Goal: Contribute content: Add original content to the website for others to see

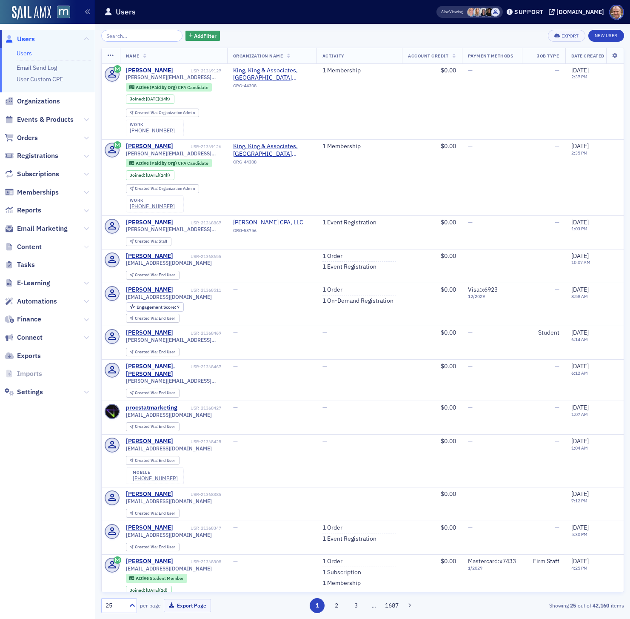
click at [86, 246] on icon at bounding box center [86, 246] width 5 height 5
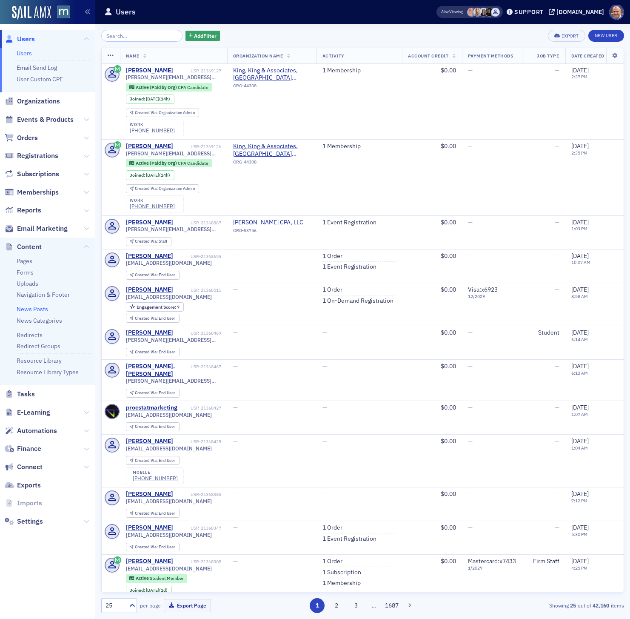
click at [33, 309] on link "News Posts" at bounding box center [33, 309] width 32 height 8
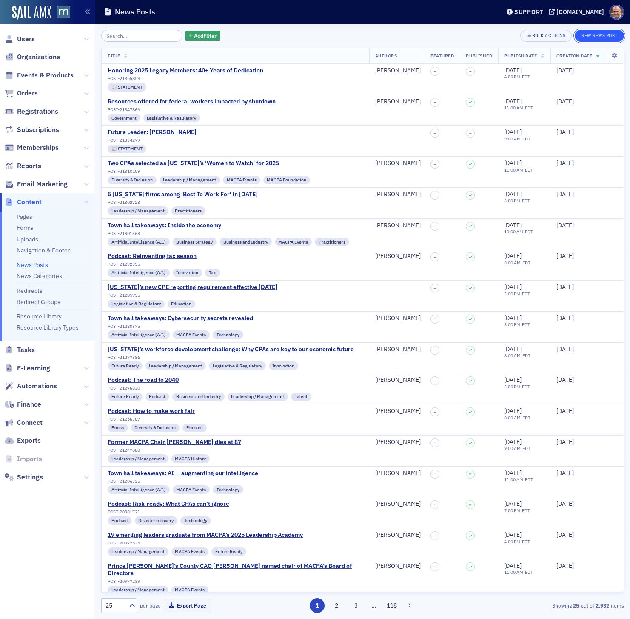
click at [593, 32] on button "New News Post" at bounding box center [599, 36] width 49 height 12
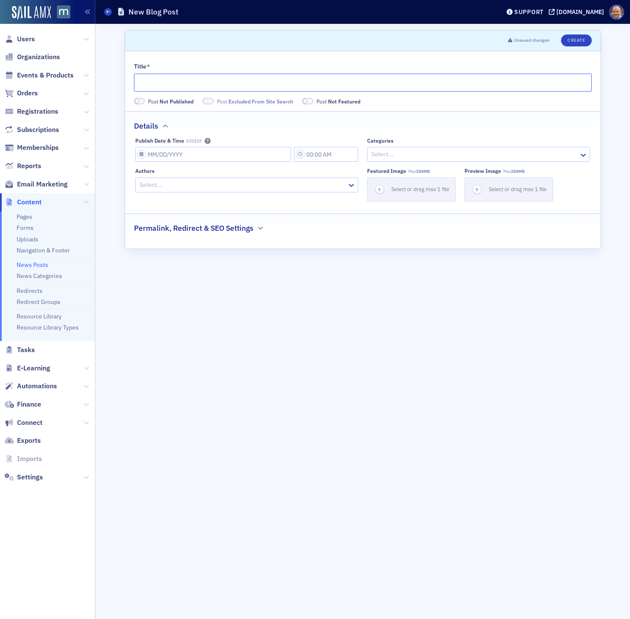
click at [279, 80] on input "Title *" at bounding box center [363, 83] width 458 height 18
paste input "Podcast: Estate planning for all"
type input "Podcast: Estate planning for all"
click at [256, 156] on input "Publish Date & Time EST/EDT" at bounding box center [213, 154] width 156 height 15
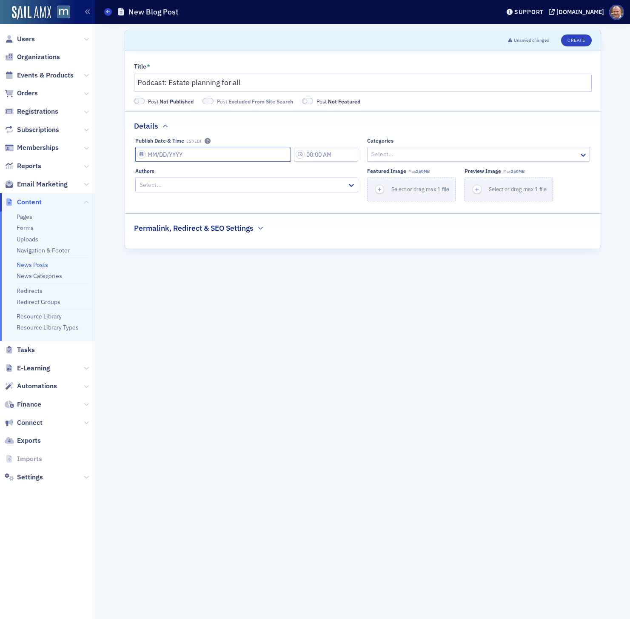
select select "9"
select select "2025"
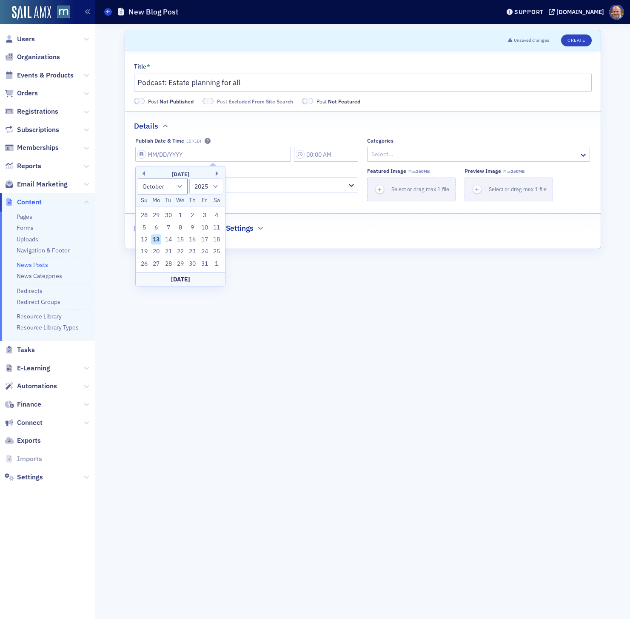
click at [156, 239] on div "13" at bounding box center [156, 240] width 10 height 10
type input "[DATE]"
type input "1:00 PM"
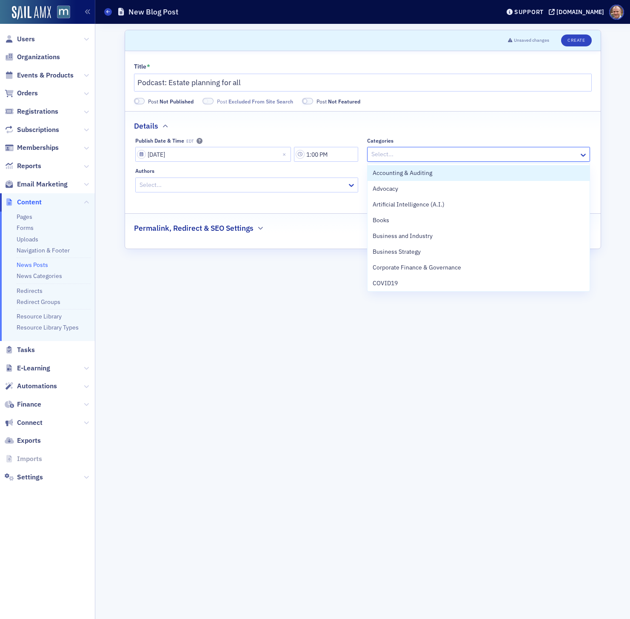
click at [442, 151] on div at bounding box center [475, 154] width 208 height 11
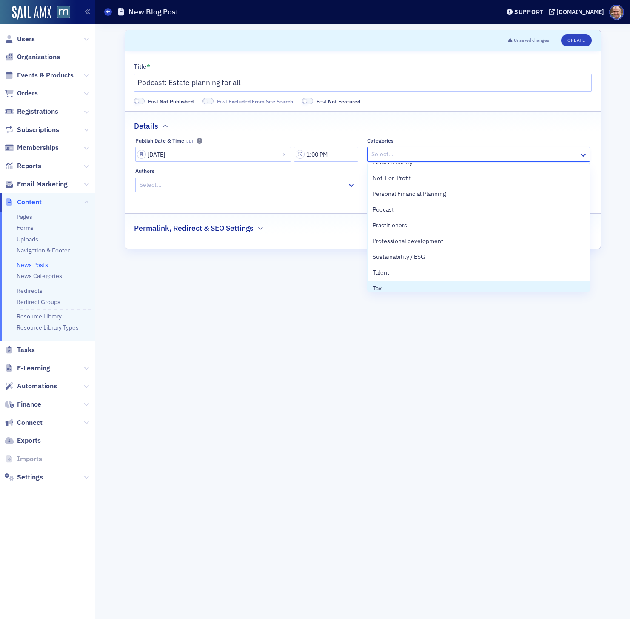
scroll to position [360, 0]
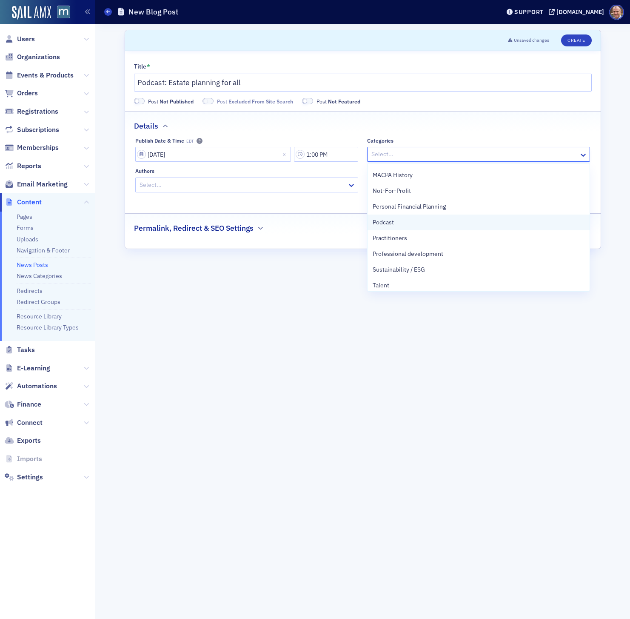
click at [435, 229] on div "Podcast" at bounding box center [479, 223] width 222 height 16
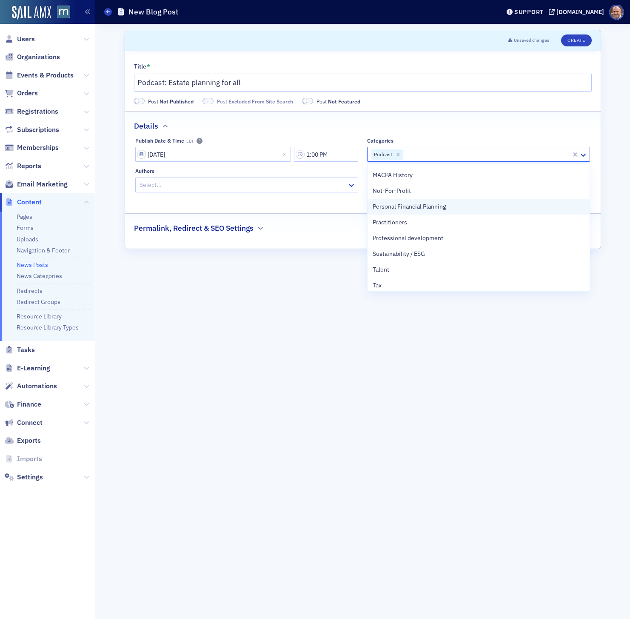
click at [433, 210] on span "Personal Financial Planning" at bounding box center [409, 206] width 73 height 9
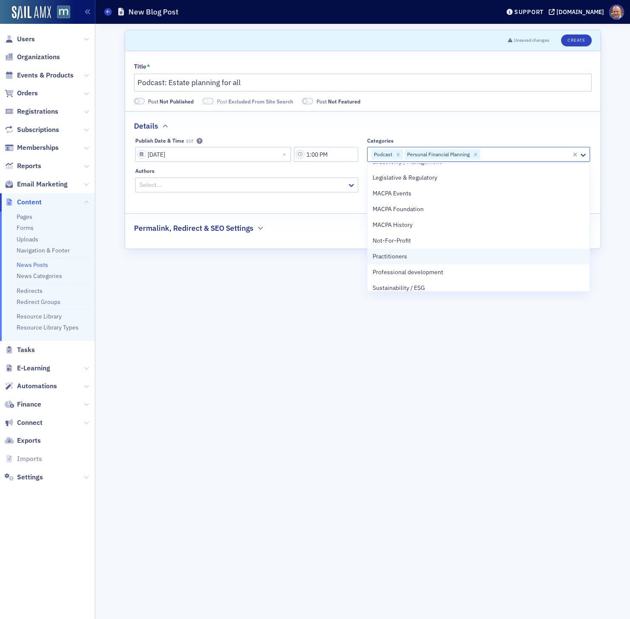
scroll to position [307, 0]
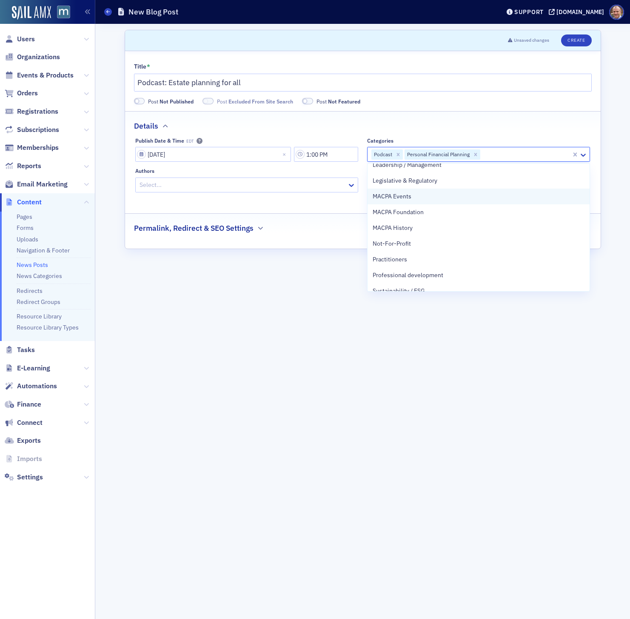
click at [435, 196] on div "MACPA Events" at bounding box center [479, 196] width 212 height 9
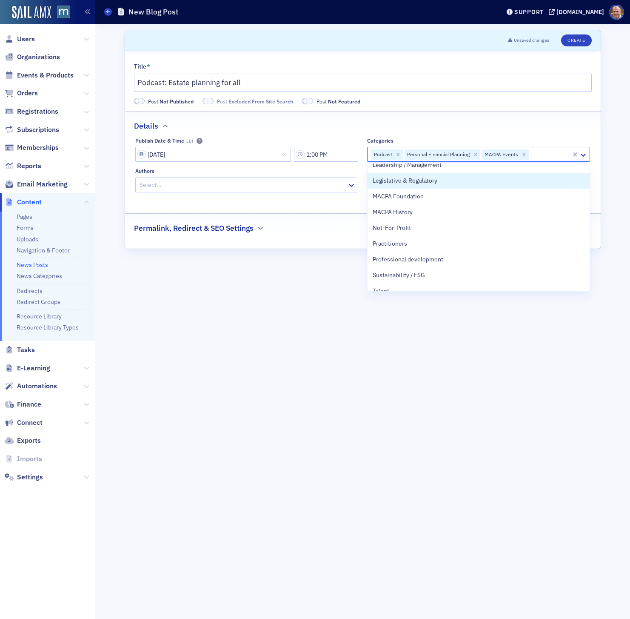
click at [275, 186] on div at bounding box center [243, 185] width 208 height 11
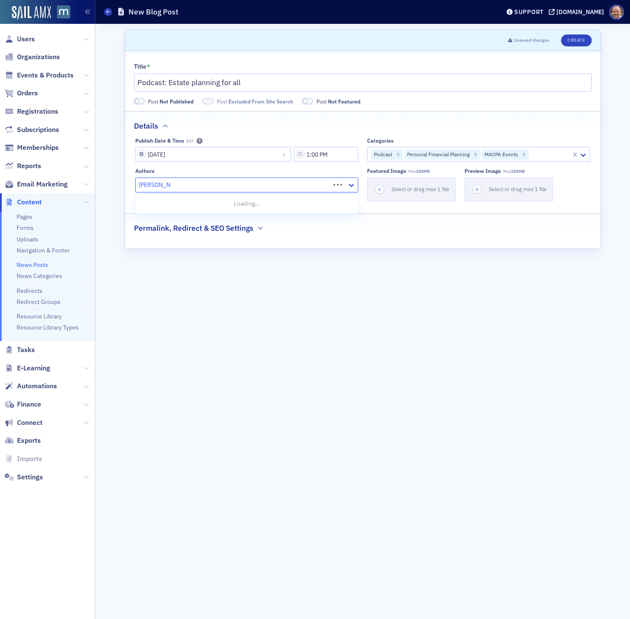
type input "[PERSON_NAME]"
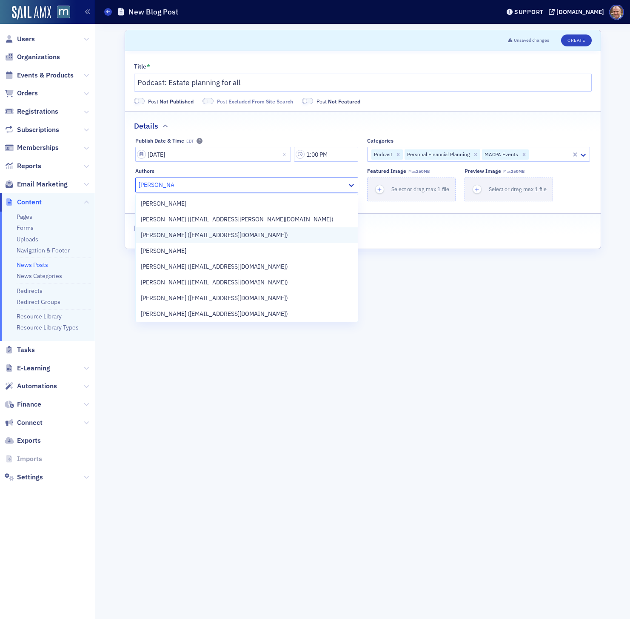
click at [205, 237] on span "[PERSON_NAME] ([EMAIL_ADDRESS][DOMAIN_NAME])" at bounding box center [214, 235] width 147 height 9
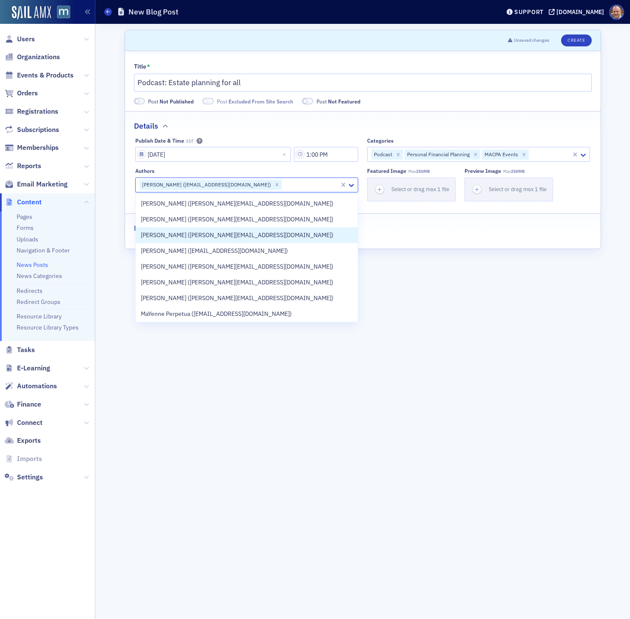
click at [439, 243] on div "Title * Podcast: Estate planning for all Post Not Published Post Excluded From …" at bounding box center [363, 150] width 476 height 198
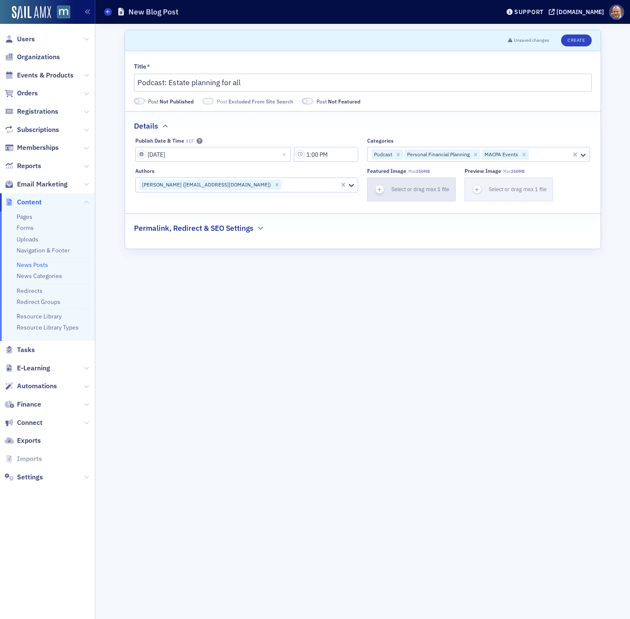
click at [423, 186] on span "Select or drag max 1 file" at bounding box center [421, 189] width 58 height 7
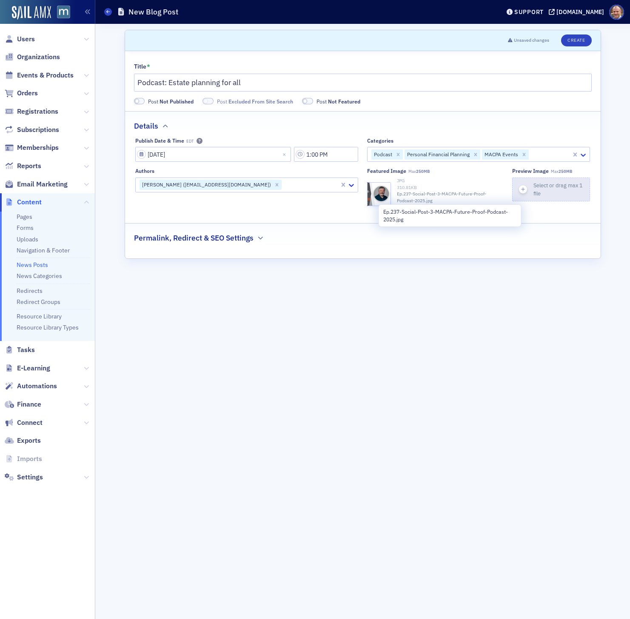
click at [557, 192] on div "Select or drag max 1 file" at bounding box center [562, 189] width 56 height 16
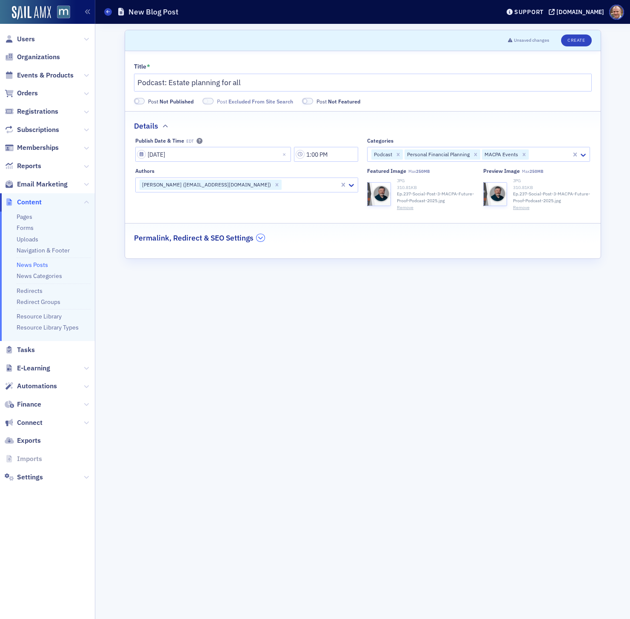
click at [262, 237] on icon "button" at bounding box center [260, 237] width 5 height 5
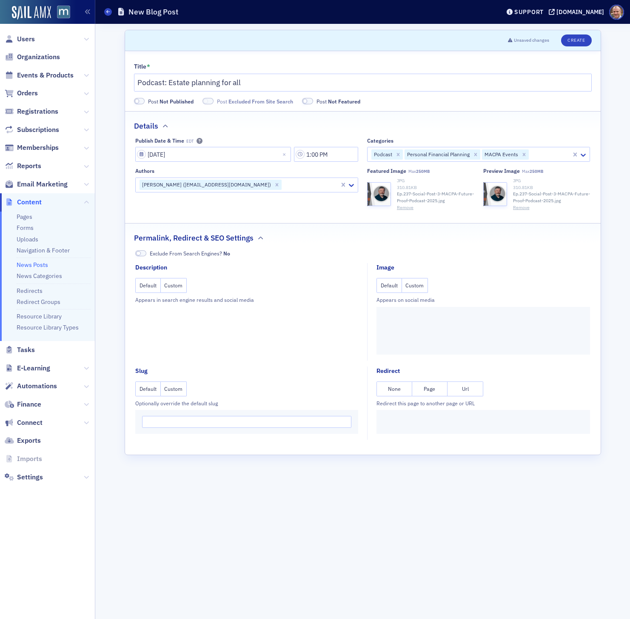
click at [412, 284] on button "Custom" at bounding box center [415, 285] width 26 height 15
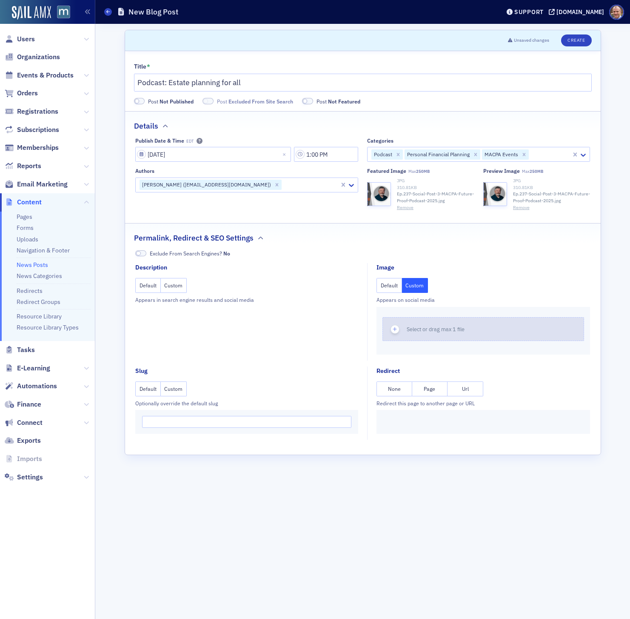
click at [421, 329] on span "Select or drag max 1 file" at bounding box center [436, 329] width 58 height 7
click at [175, 286] on button "Custom" at bounding box center [174, 285] width 26 height 15
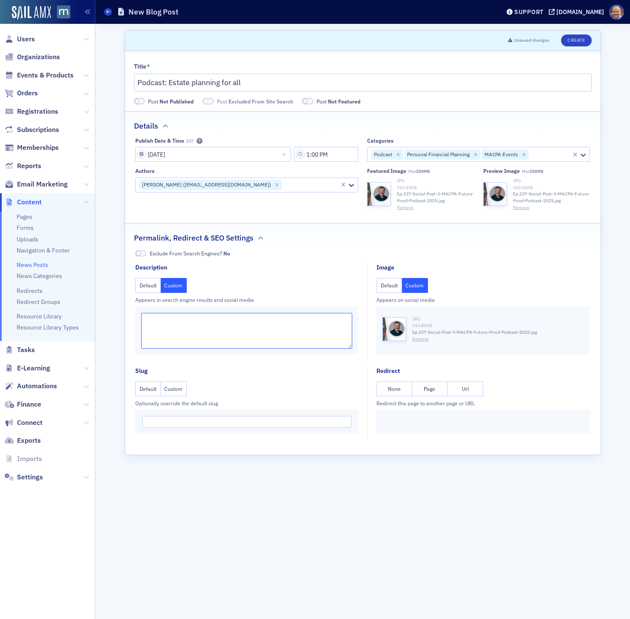
click at [231, 318] on textarea at bounding box center [246, 331] width 211 height 36
paste textarea "Estate planning isn’t just for the wealthy. It’s for anyone who wants to protec…"
type textarea "Estate planning isn’t just for the wealthy. It’s for anyone who wants to protec…"
click at [574, 41] on button "Create" at bounding box center [576, 40] width 30 height 12
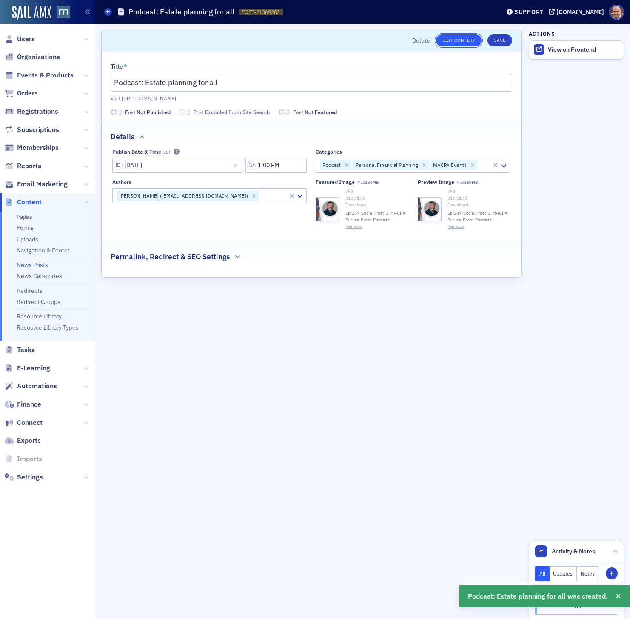
click at [467, 41] on link "Edit Content" at bounding box center [459, 40] width 46 height 12
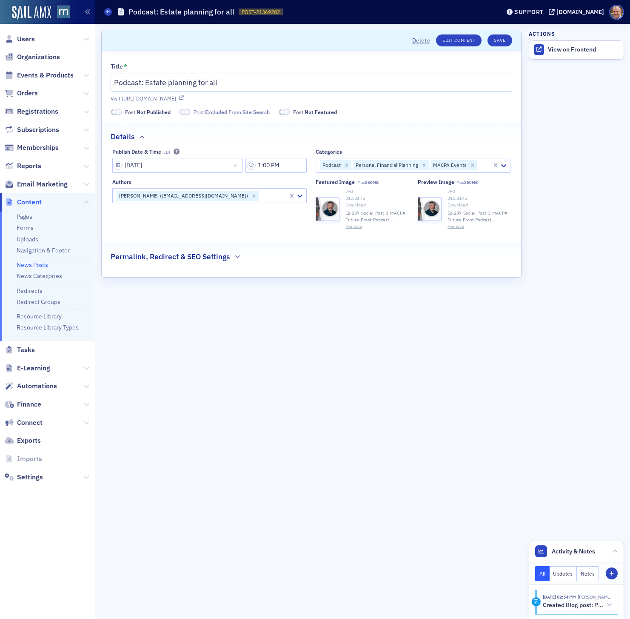
click at [304, 100] on link "Visit [URL][DOMAIN_NAME]" at bounding box center [312, 99] width 402 height 8
click at [119, 115] on label "Post Not Published" at bounding box center [141, 112] width 60 height 8
click at [118, 111] on span at bounding box center [116, 112] width 11 height 6
click at [503, 39] on button "Save" at bounding box center [500, 40] width 24 height 12
